Goal: Information Seeking & Learning: Learn about a topic

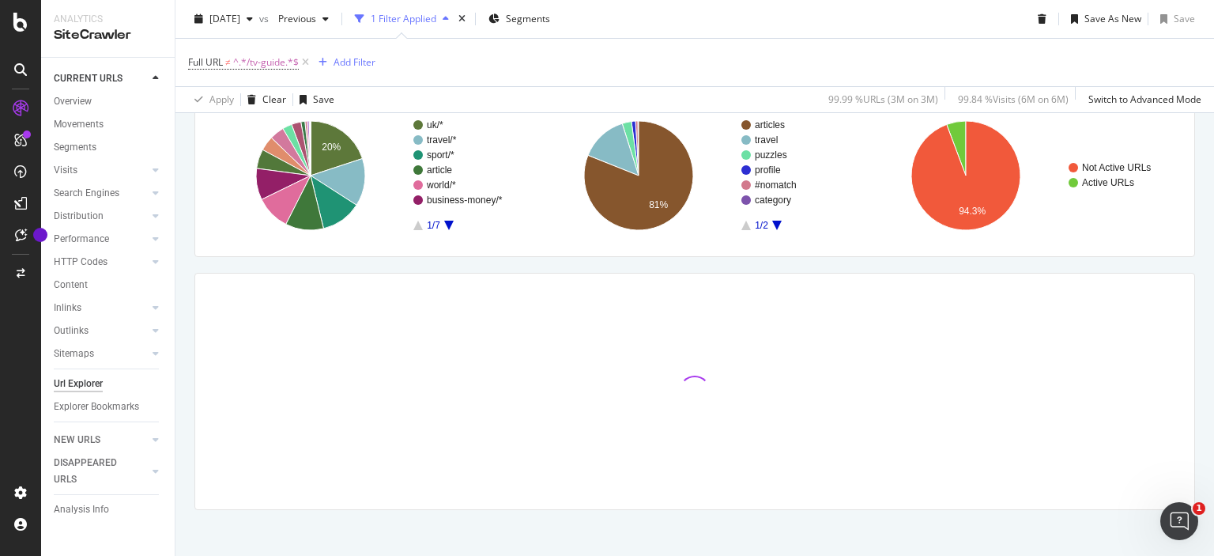
scroll to position [185, 0]
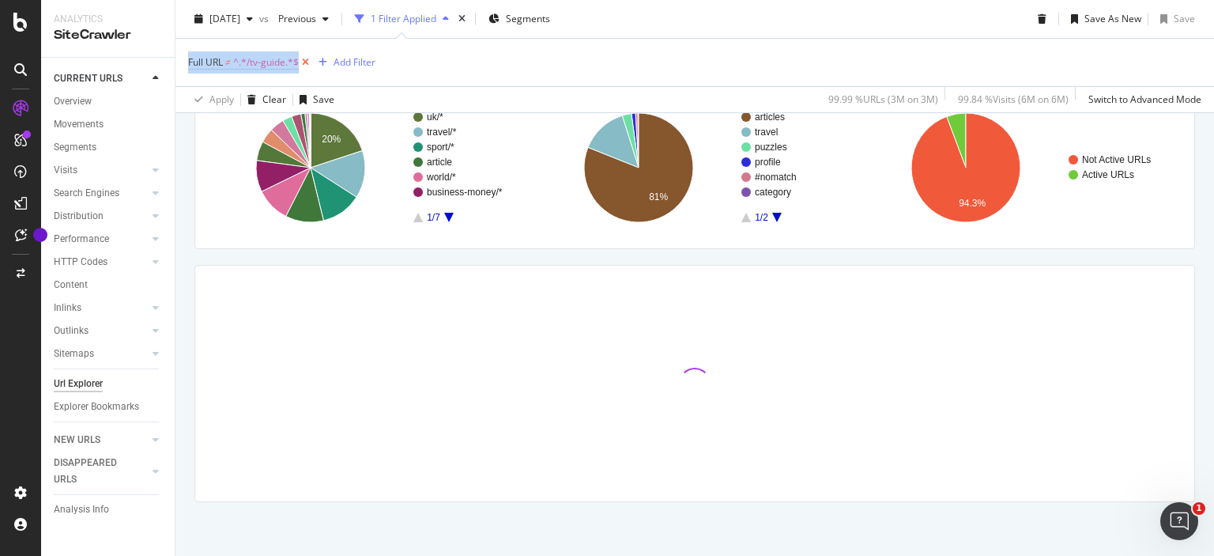
drag, startPoint x: 185, startPoint y: 50, endPoint x: 311, endPoint y: 63, distance: 127.2
click at [311, 63] on div "Full URL ≠ ^.*/tv-guide.*$ Add Filter Apply Clear Save 99.99 % URLs ( 3M on 3M …" at bounding box center [694, 75] width 1039 height 74
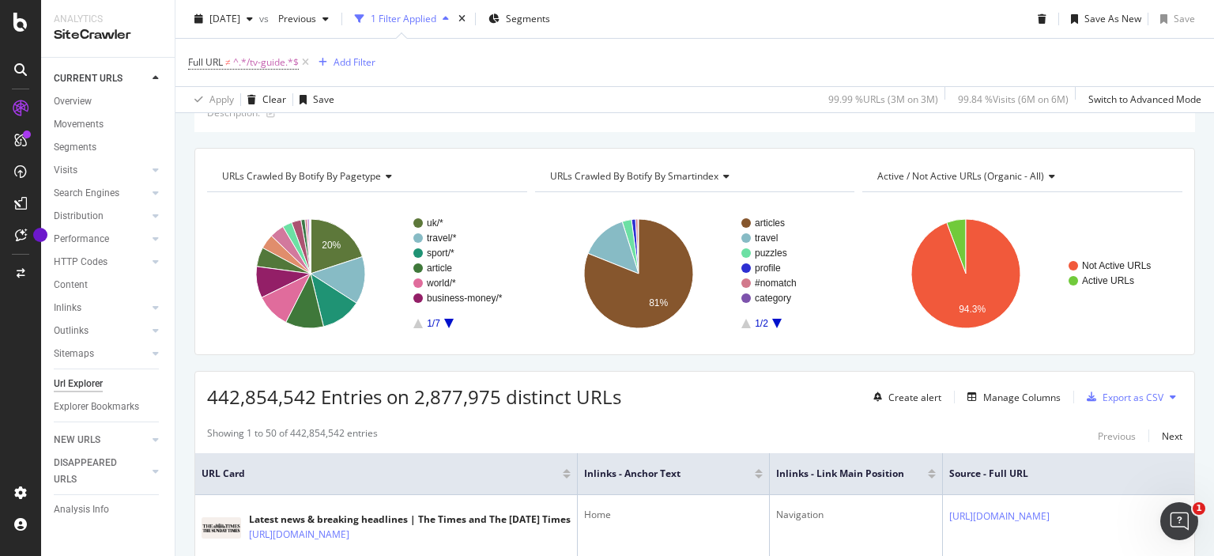
scroll to position [0, 0]
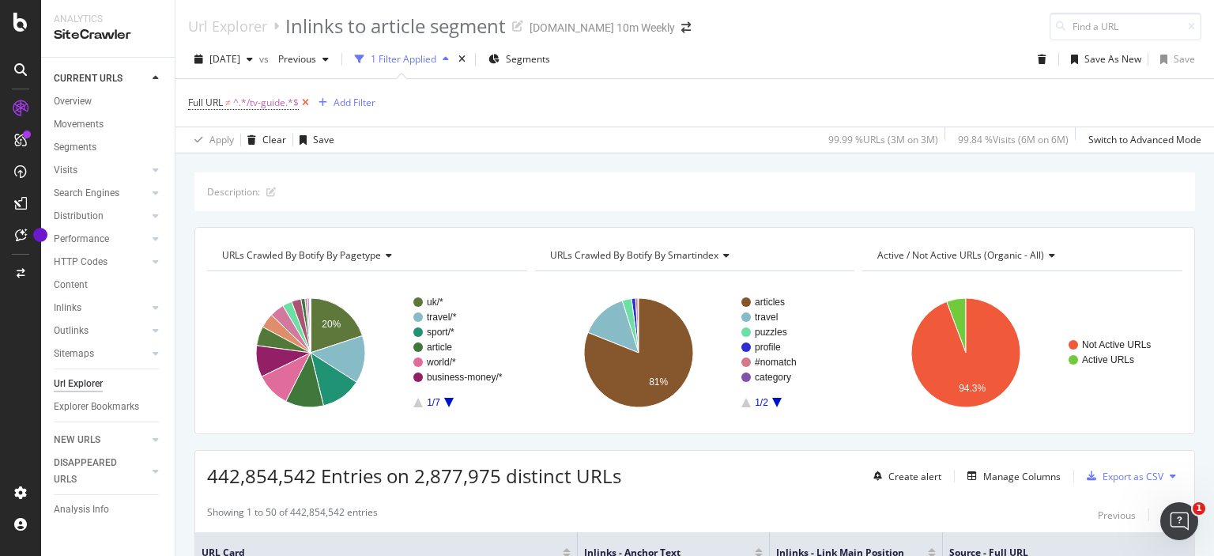
click at [308, 100] on icon at bounding box center [305, 103] width 13 height 16
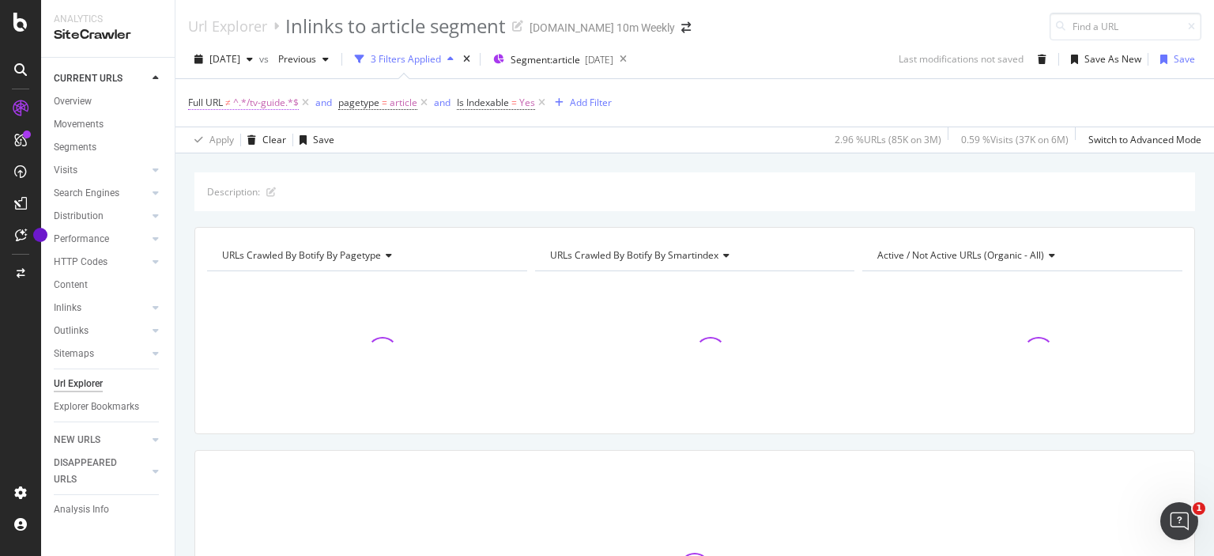
click at [281, 109] on span "^.*/tv-guide.*$" at bounding box center [266, 103] width 66 height 22
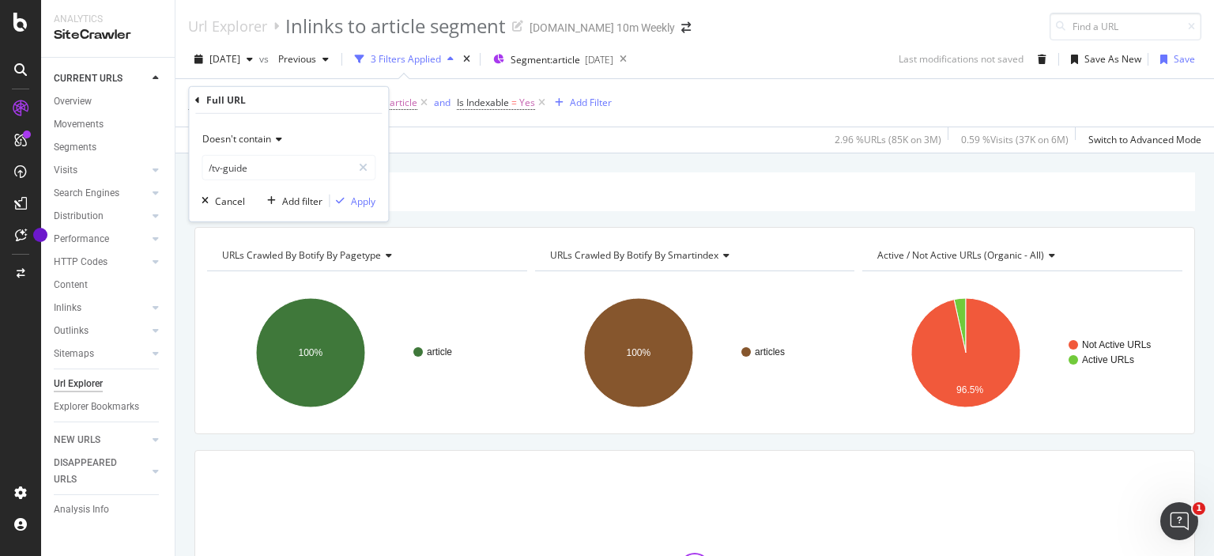
click at [280, 133] on div "Doesn't contain" at bounding box center [289, 138] width 174 height 25
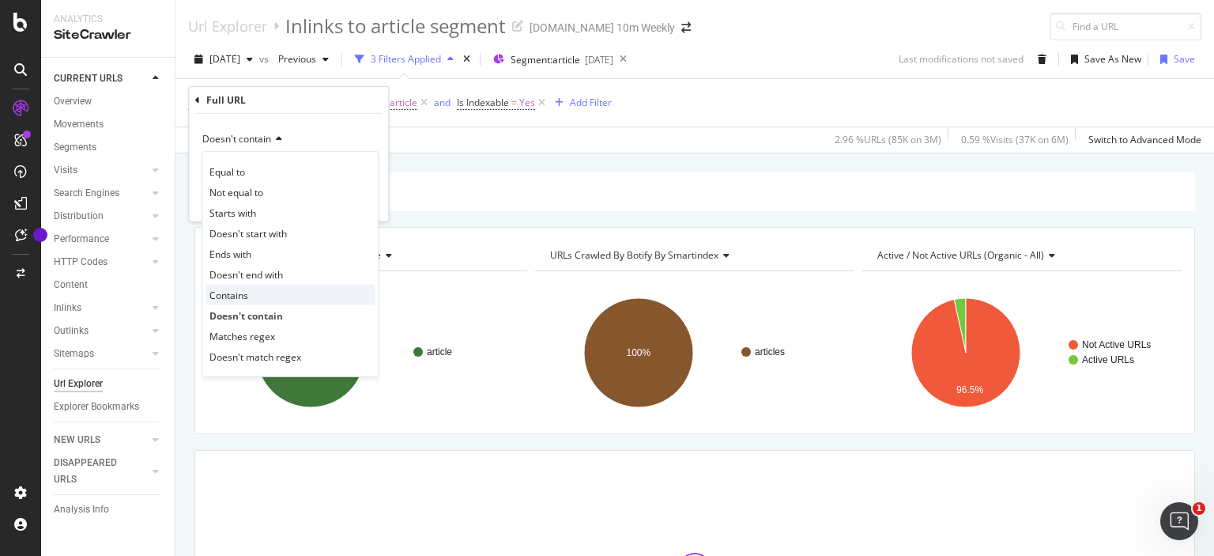
click at [256, 296] on div "Contains" at bounding box center [289, 295] width 169 height 21
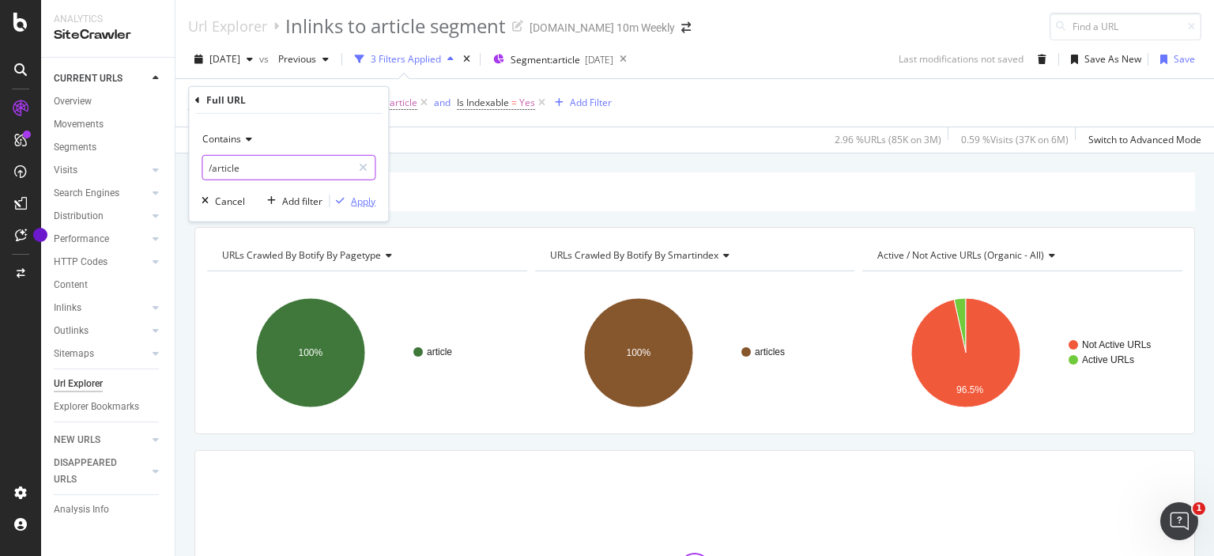
type input "/article"
click at [364, 202] on div "Apply" at bounding box center [363, 200] width 25 height 13
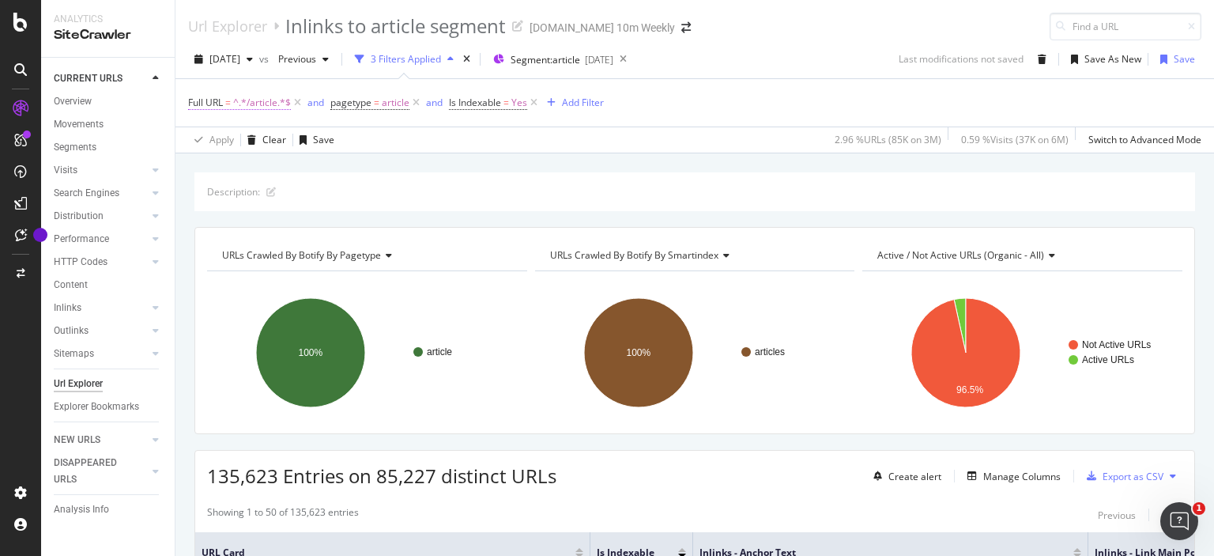
click at [251, 100] on span "^.*/article.*$" at bounding box center [262, 103] width 58 height 22
click at [204, 167] on input "/article" at bounding box center [276, 167] width 149 height 25
click at [207, 170] on input "/article" at bounding box center [276, 167] width 149 height 25
type input "[DOMAIN_NAME][URL]"
click at [357, 196] on div "Apply" at bounding box center [363, 200] width 25 height 13
